Goal: Transaction & Acquisition: Purchase product/service

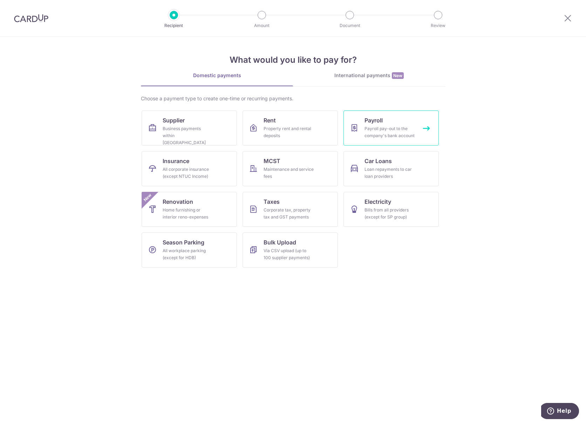
click at [392, 128] on div "Payroll pay-out to the company's bank account" at bounding box center [390, 132] width 50 height 14
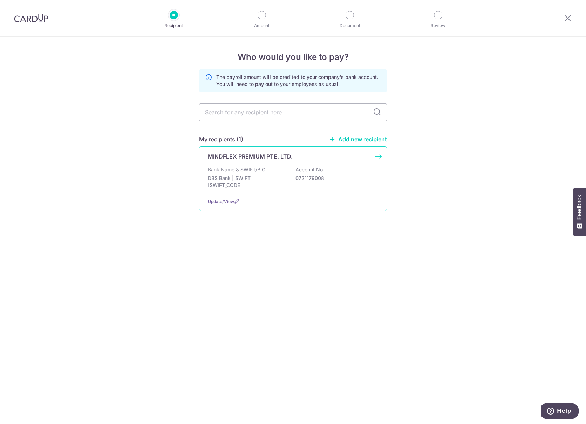
click at [237, 167] on p "Bank Name & SWIFT/BIC:" at bounding box center [237, 169] width 59 height 7
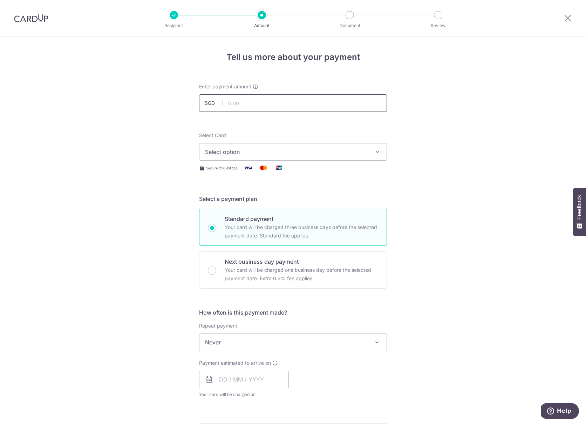
click at [245, 104] on input "text" at bounding box center [293, 103] width 188 height 18
click at [246, 102] on input "text" at bounding box center [293, 103] width 188 height 18
click at [240, 108] on input "text" at bounding box center [293, 103] width 188 height 18
type input "3,358.50"
click at [230, 147] on button "Select option" at bounding box center [293, 152] width 188 height 18
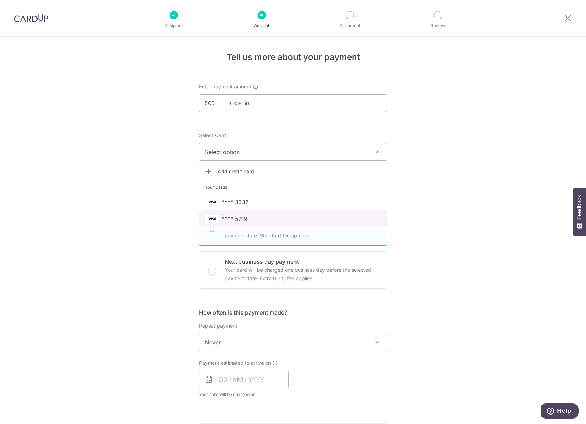
click at [224, 217] on span "**** 5719" at bounding box center [235, 219] width 26 height 8
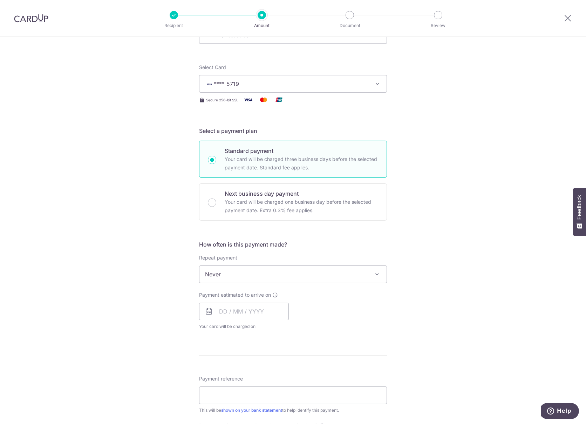
scroll to position [70, 0]
click at [217, 275] on span "Never" at bounding box center [292, 272] width 187 height 17
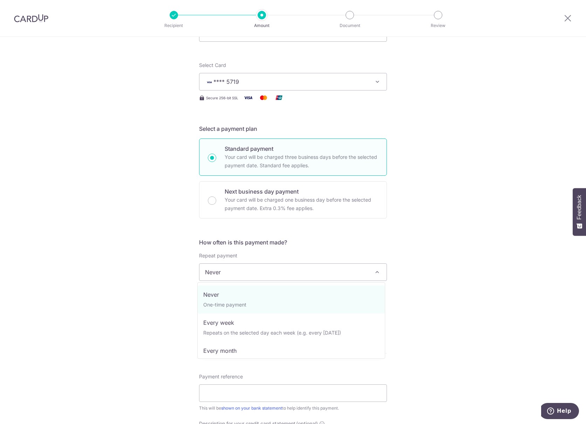
click at [166, 260] on div "Tell us more about your payment Enter payment amount SGD 3,358.50 3358.50 Selec…" at bounding box center [293, 304] width 586 height 674
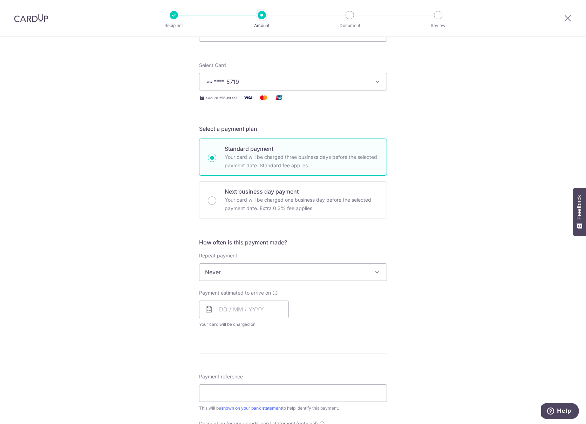
click at [224, 320] on div "Payment estimated to arrive on Your card will be charged on for the first payme…" at bounding box center [244, 308] width 90 height 39
click at [229, 308] on input "text" at bounding box center [244, 309] width 90 height 18
click at [240, 370] on link "7" at bounding box center [241, 372] width 11 height 11
type input "07/10/2025"
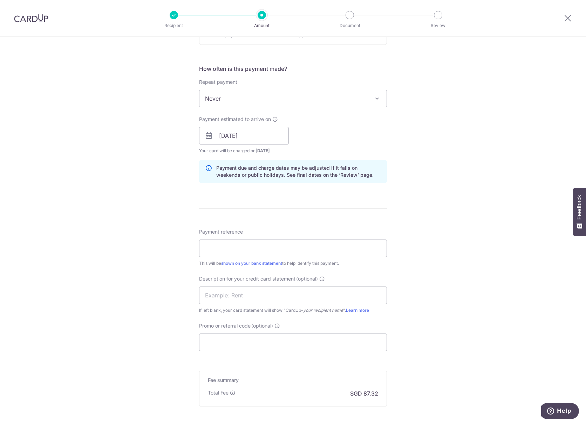
scroll to position [245, 0]
click at [227, 237] on div "Payment reference This will be shown on your bank statement to help identify th…" at bounding box center [293, 245] width 188 height 39
click at [226, 244] on input "Payment reference" at bounding box center [293, 247] width 188 height 18
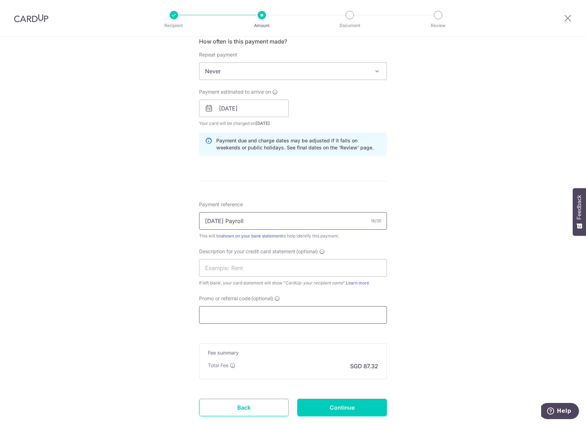
scroll to position [316, 0]
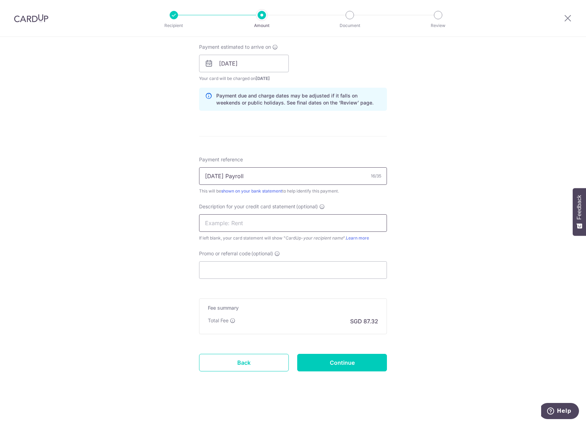
type input "Sep 2025 Payroll"
click at [228, 216] on input "text" at bounding box center [293, 223] width 188 height 18
paste input "Sep 2025 Payrol"
click at [215, 219] on input "Sep 2025 Payrol" at bounding box center [293, 223] width 188 height 18
click at [255, 219] on input "Sep2025 Payrol" at bounding box center [293, 223] width 188 height 18
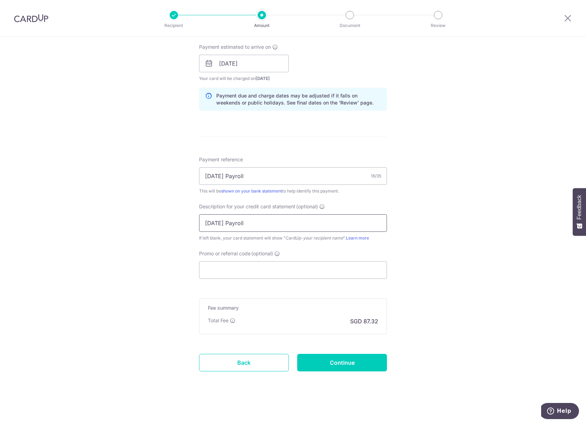
type input "Sep2025 Payroll"
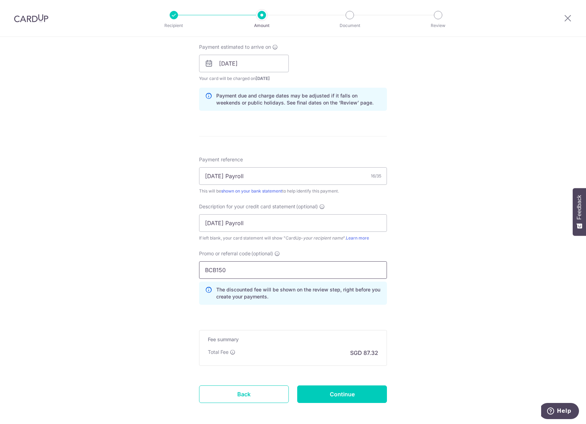
type input "BCB150"
click at [99, 250] on div "Tell us more about your payment Enter payment amount SGD 3,358.50 3358.50 Selec…" at bounding box center [293, 88] width 586 height 734
click at [308, 390] on input "Continue" at bounding box center [342, 394] width 90 height 18
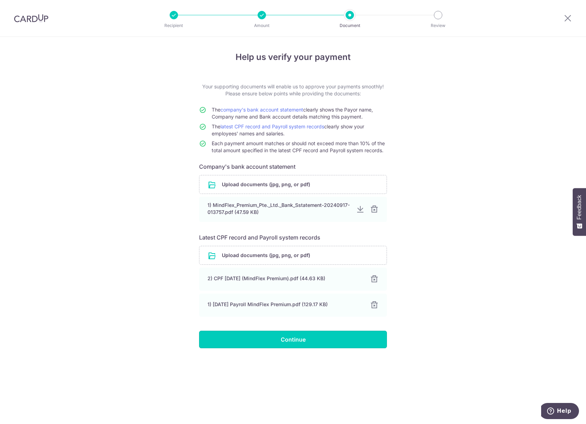
click at [249, 338] on input "Continue" at bounding box center [293, 340] width 188 height 18
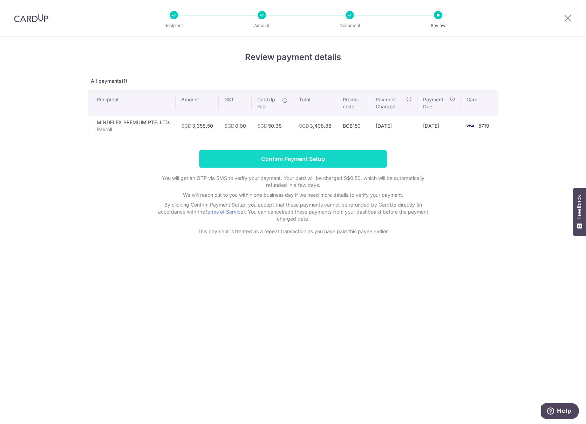
click at [230, 164] on input "Confirm Payment Setup" at bounding box center [293, 159] width 188 height 18
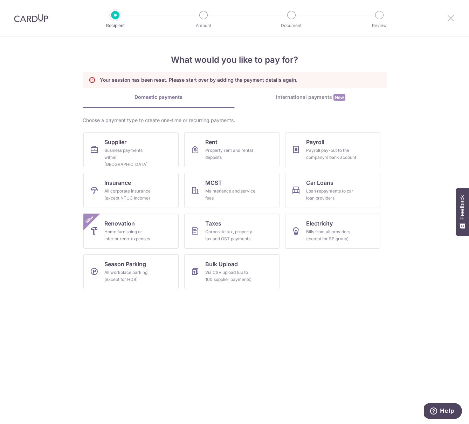
click at [451, 17] on icon at bounding box center [451, 18] width 8 height 9
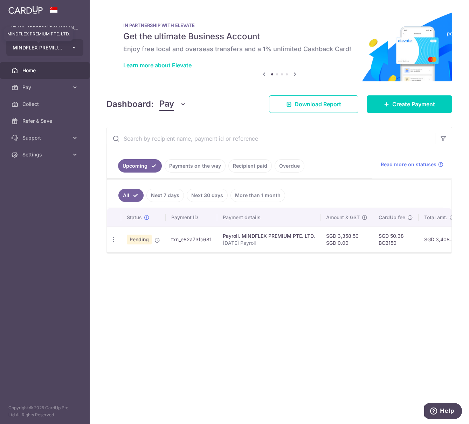
click at [35, 48] on span "MINDFLEX PREMIUM PTE. LTD." at bounding box center [39, 47] width 52 height 7
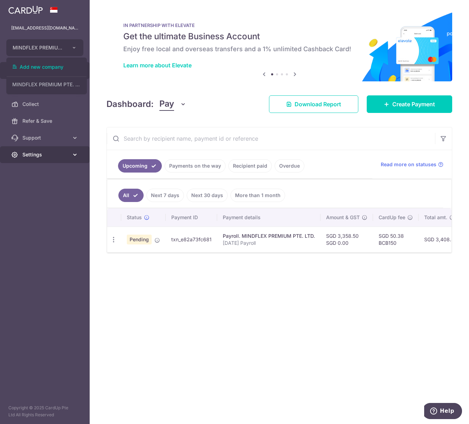
click at [72, 149] on link "Settings" at bounding box center [45, 154] width 90 height 17
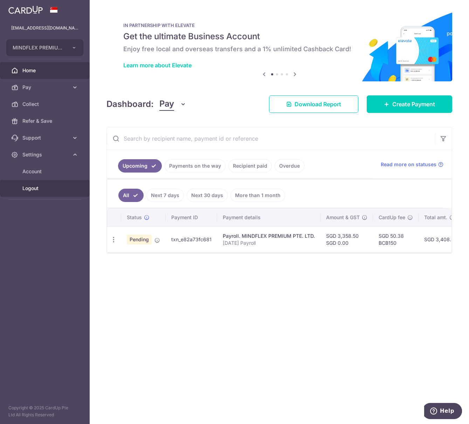
click at [46, 185] on span "Logout" at bounding box center [45, 188] width 46 height 7
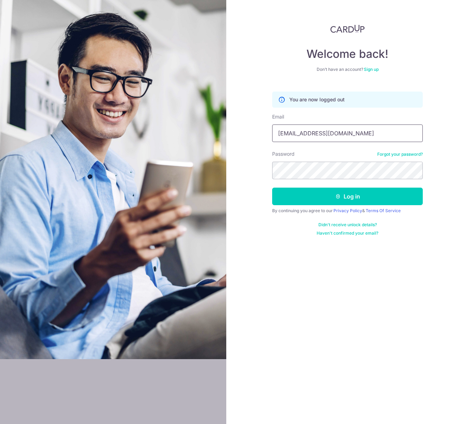
click at [385, 128] on input "[EMAIL_ADDRESS][DOMAIN_NAME]" at bounding box center [347, 133] width 151 height 18
type input "[EMAIL_ADDRESS][DOMAIN_NAME]"
click at [310, 195] on button "Log in" at bounding box center [347, 197] width 151 height 18
